Goal: Find specific page/section: Find specific page/section

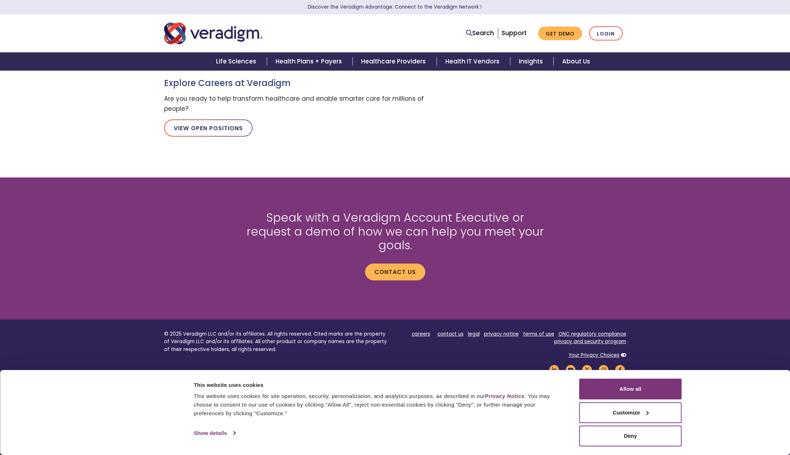
scroll to position [669, 0]
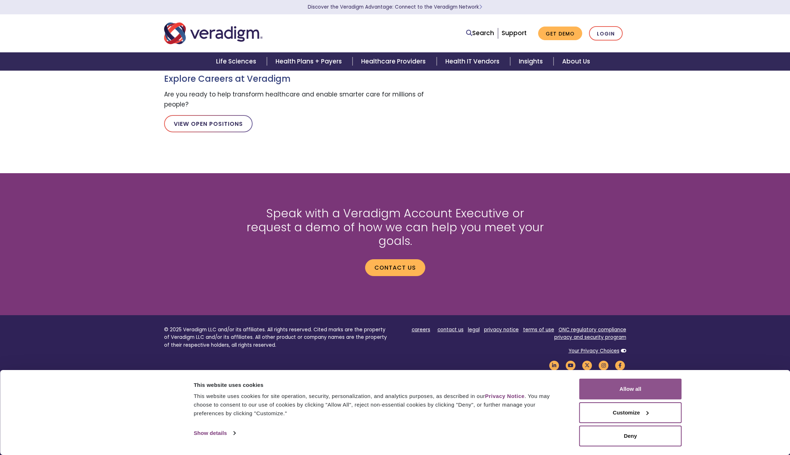
click at [662, 394] on button "Allow all" at bounding box center [630, 388] width 102 height 21
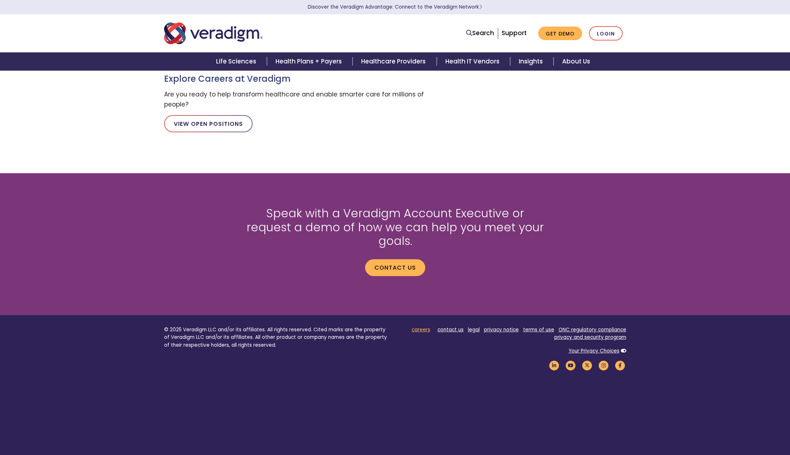
click at [430, 326] on link "careers" at bounding box center [421, 329] width 19 height 7
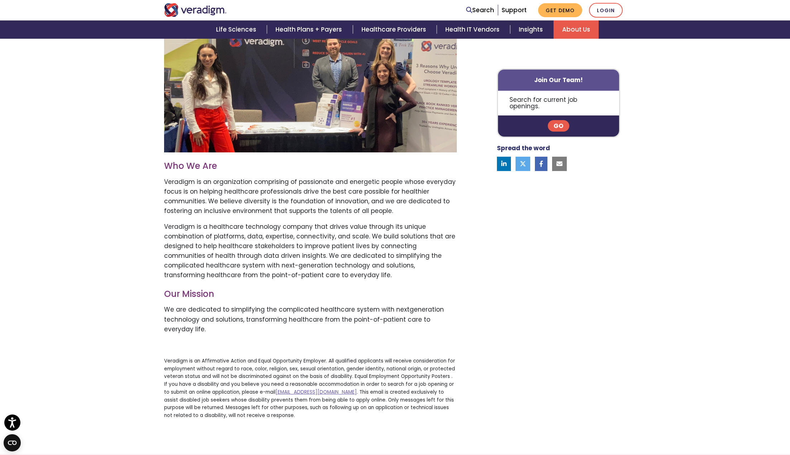
scroll to position [245, 0]
click at [565, 120] on link "Go" at bounding box center [558, 125] width 21 height 11
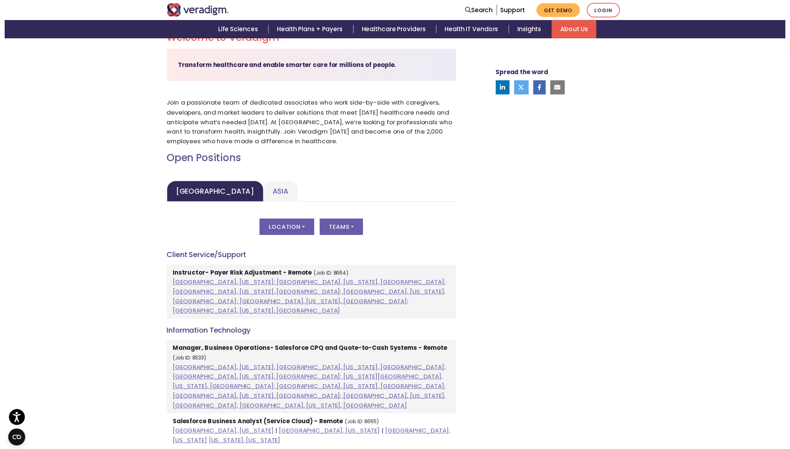
scroll to position [251, 0]
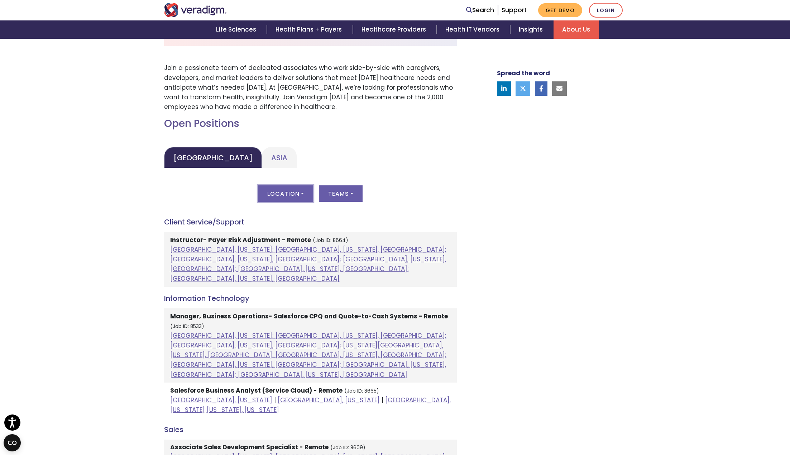
click at [296, 188] on button "Location" at bounding box center [285, 193] width 55 height 16
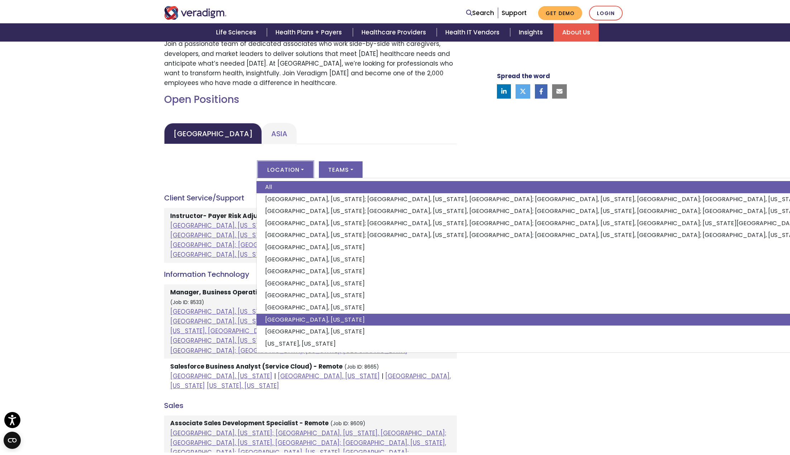
scroll to position [287, 0]
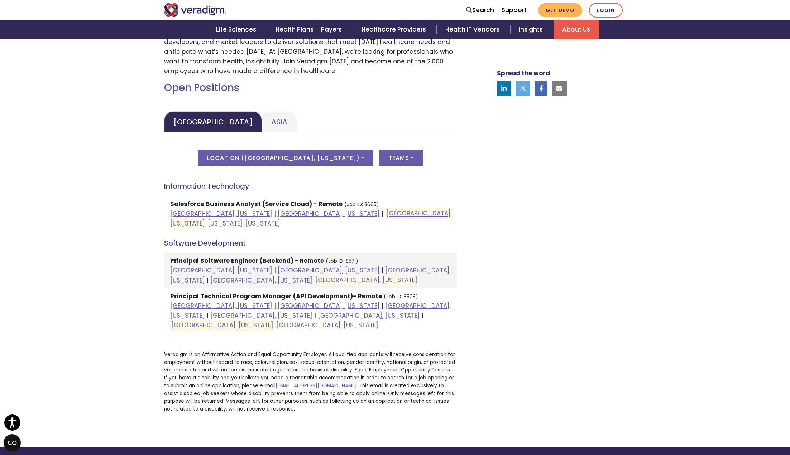
click at [106, 236] on div "Welcome to Veradigm Transform healthcare and enable smarter care for millions o…" at bounding box center [395, 195] width 790 height 504
click at [297, 214] on link "[GEOGRAPHIC_DATA], [US_STATE]" at bounding box center [311, 218] width 282 height 18
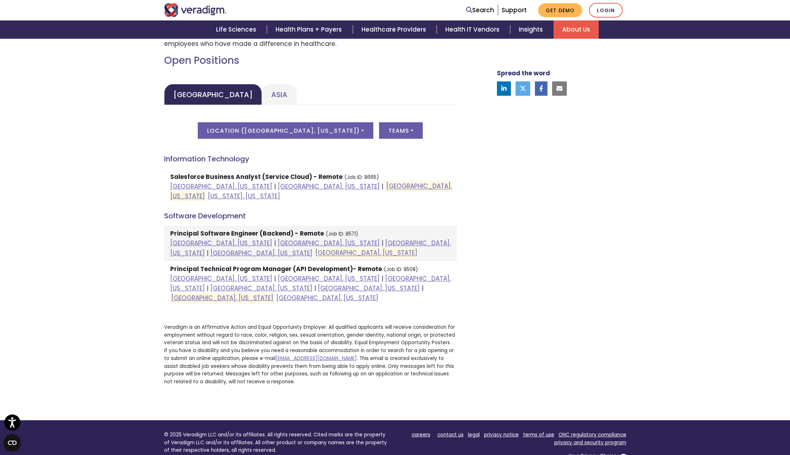
scroll to position [322, 0]
